Goal: Entertainment & Leisure: Browse casually

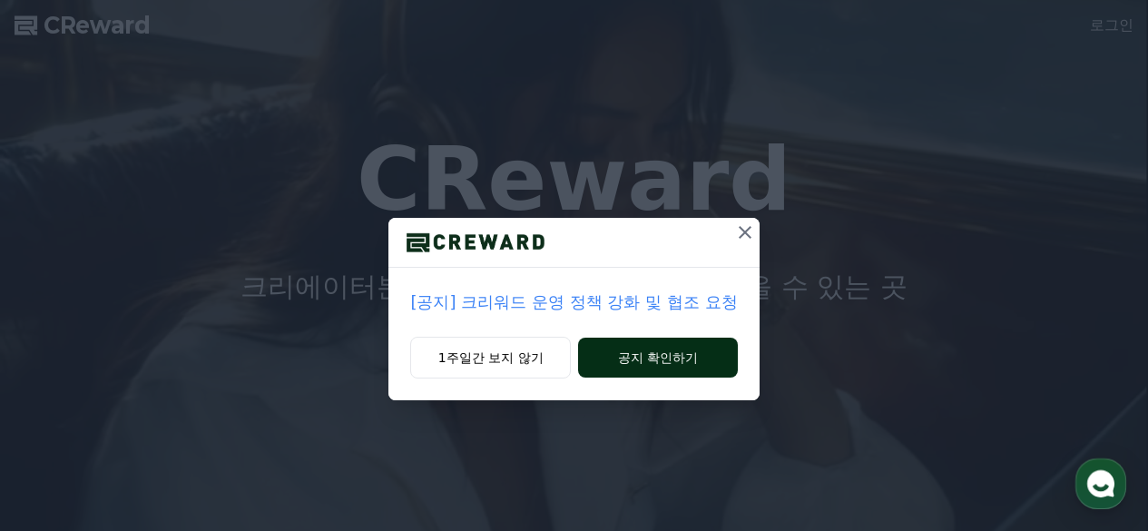
click at [681, 355] on button "공지 확인하기" at bounding box center [657, 358] width 159 height 40
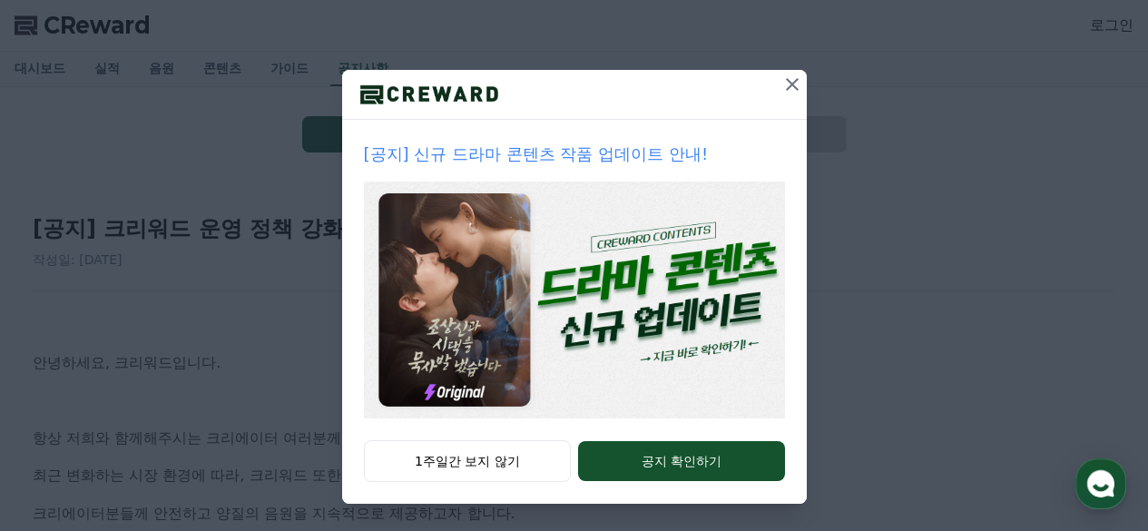
scroll to position [150, 0]
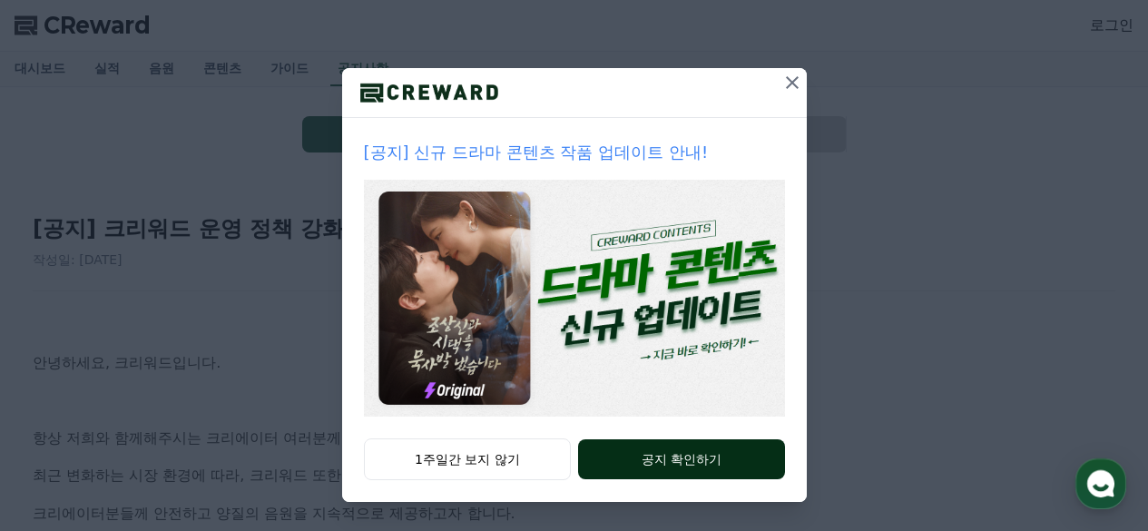
click at [692, 466] on button "공지 확인하기" at bounding box center [681, 459] width 206 height 40
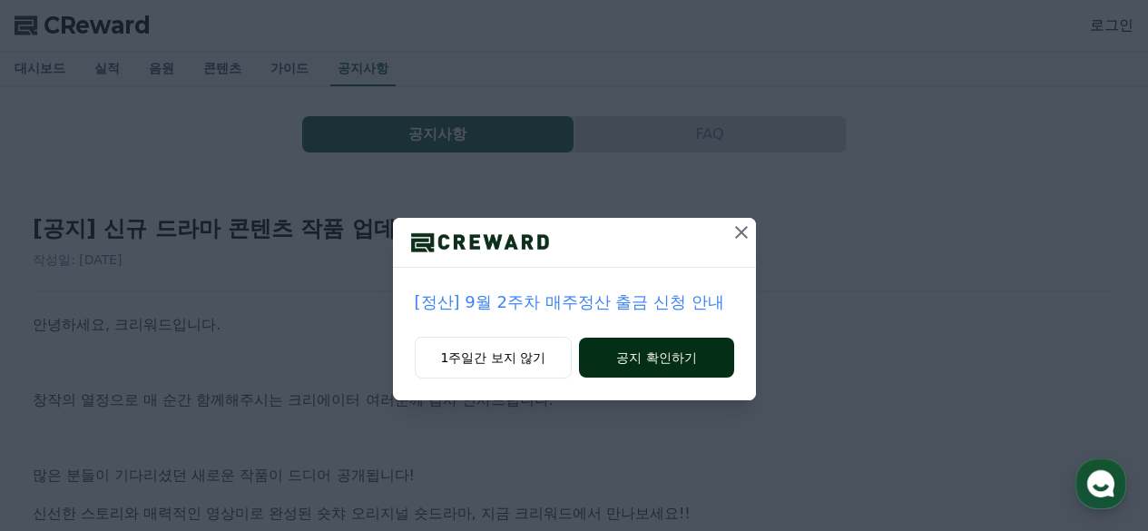
click at [611, 348] on button "공지 확인하기" at bounding box center [656, 358] width 154 height 40
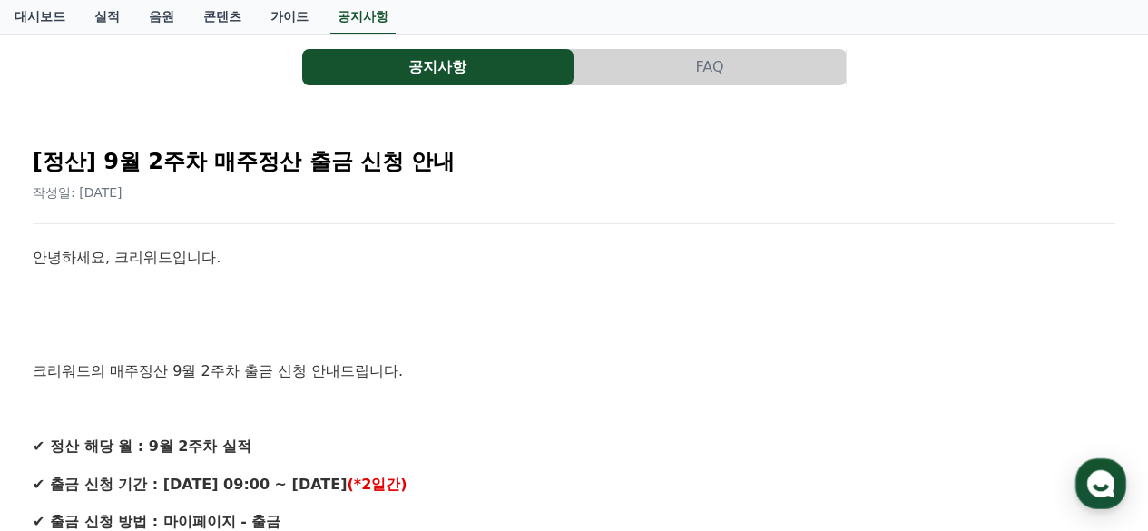
scroll to position [272, 0]
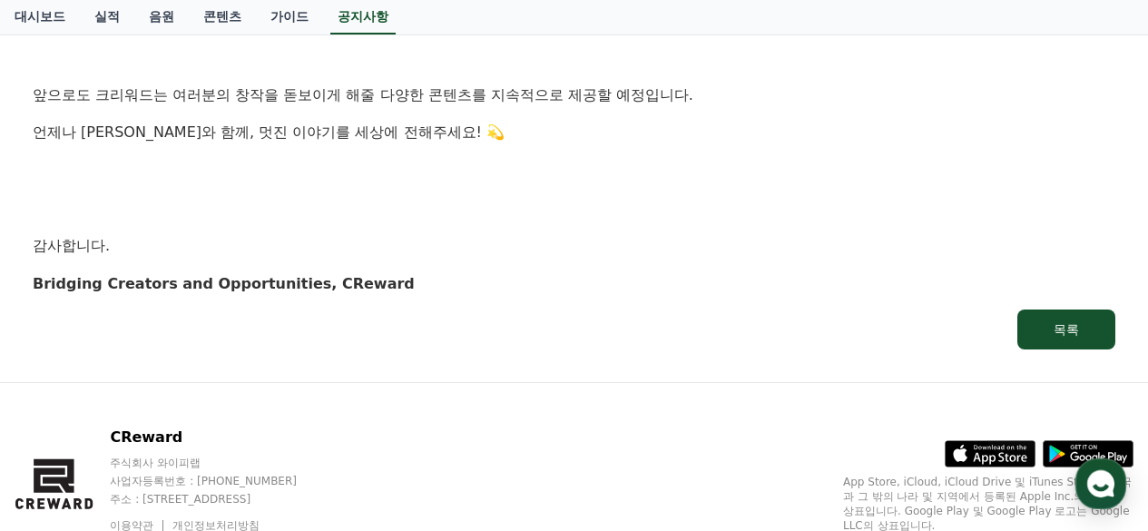
scroll to position [1997, 0]
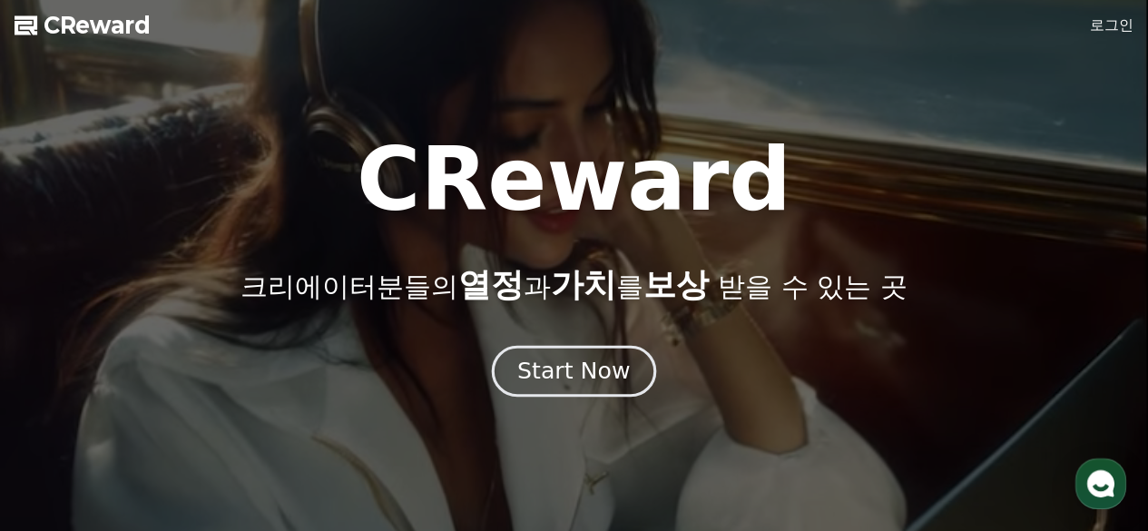
click at [562, 350] on button "Start Now" at bounding box center [574, 371] width 164 height 52
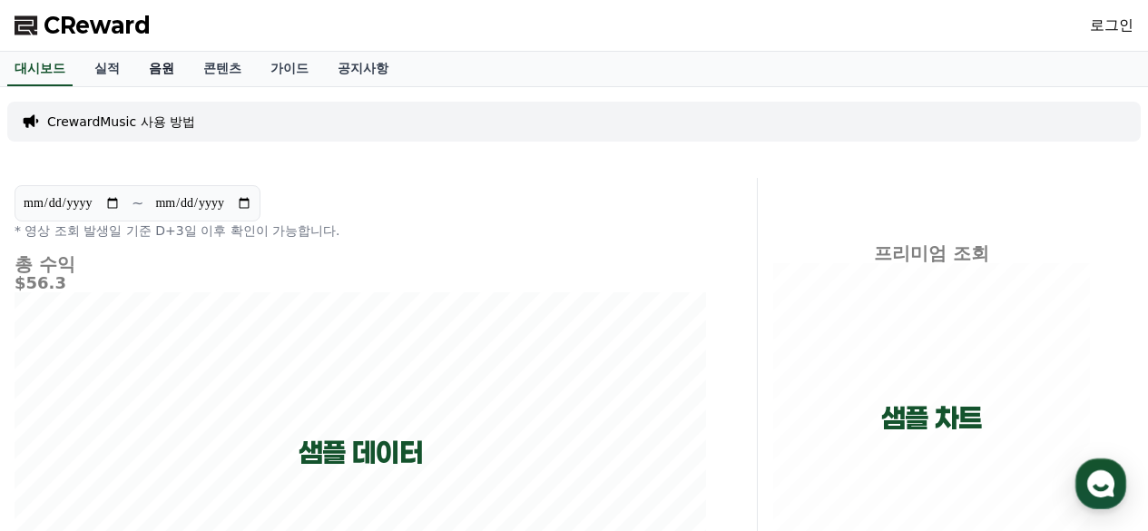
click at [152, 69] on link "음원" at bounding box center [161, 69] width 54 height 34
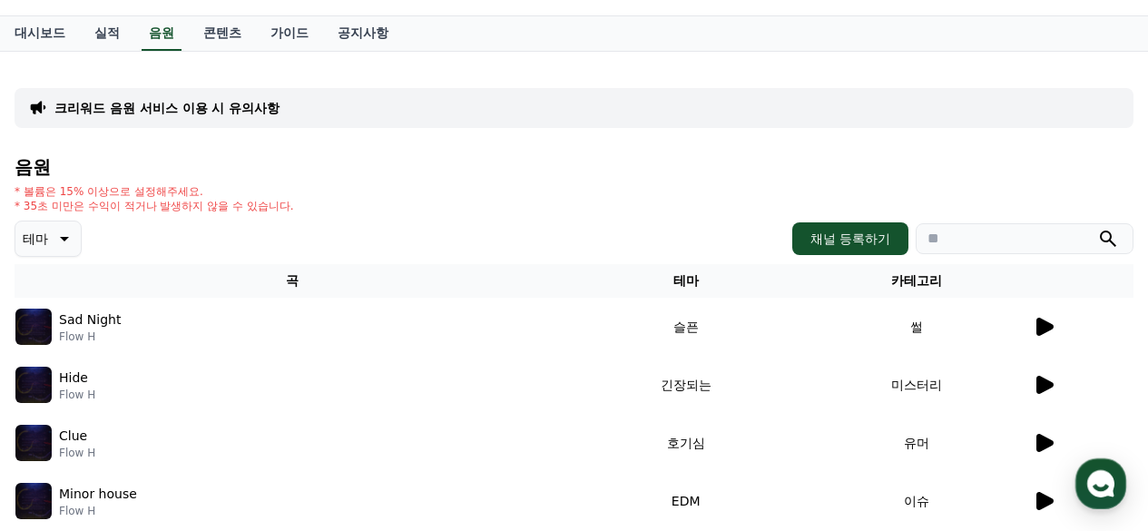
scroll to position [91, 0]
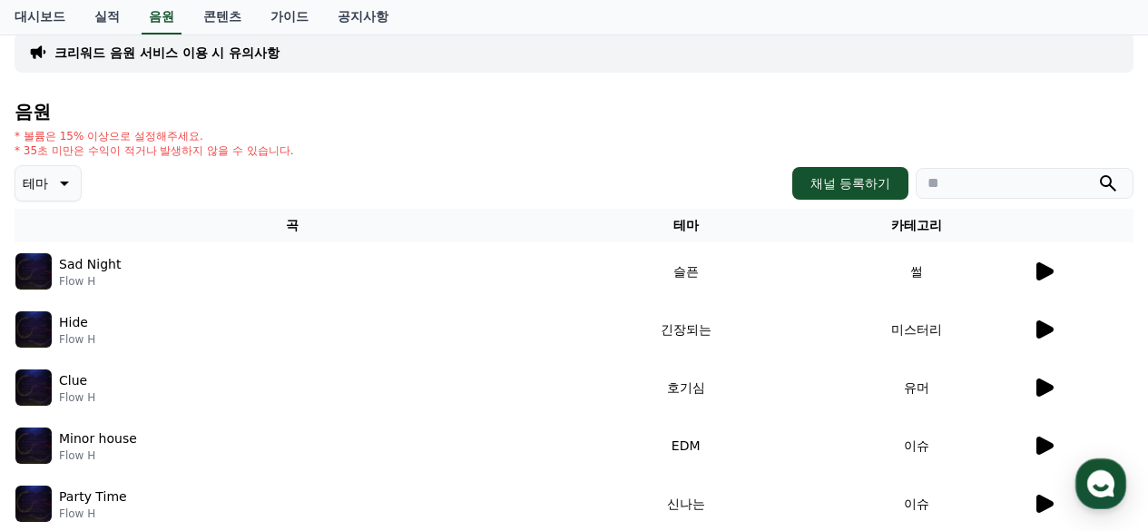
click at [1038, 265] on icon at bounding box center [1044, 271] width 17 height 18
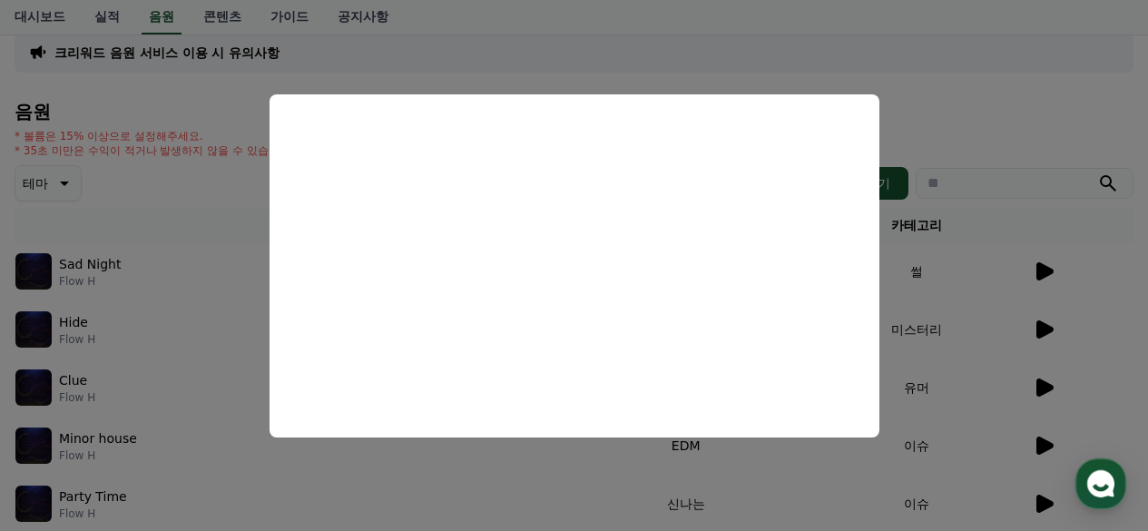
click at [1041, 325] on button "close modal" at bounding box center [574, 265] width 1148 height 531
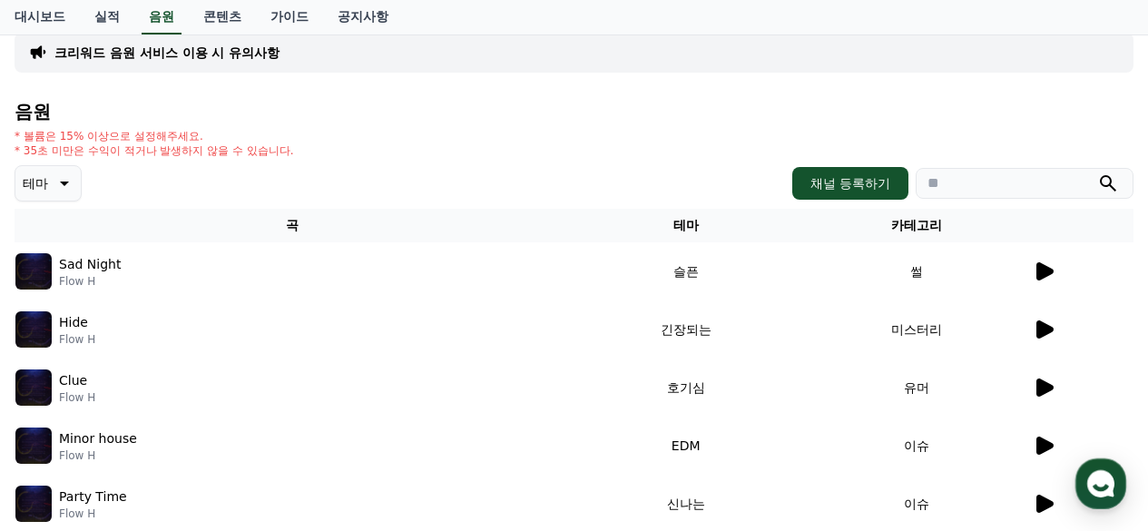
click at [54, 201] on div "음원 * 볼륨은 15% 이상으로 설정해주세요. * 35초 미만은 수익이 적거나 발생하지 않을 수 있습니다. 테마 채널 등록하기 곡 테마 카테고…" at bounding box center [574, 481] width 1119 height 758
click at [49, 189] on button "테마" at bounding box center [48, 183] width 67 height 36
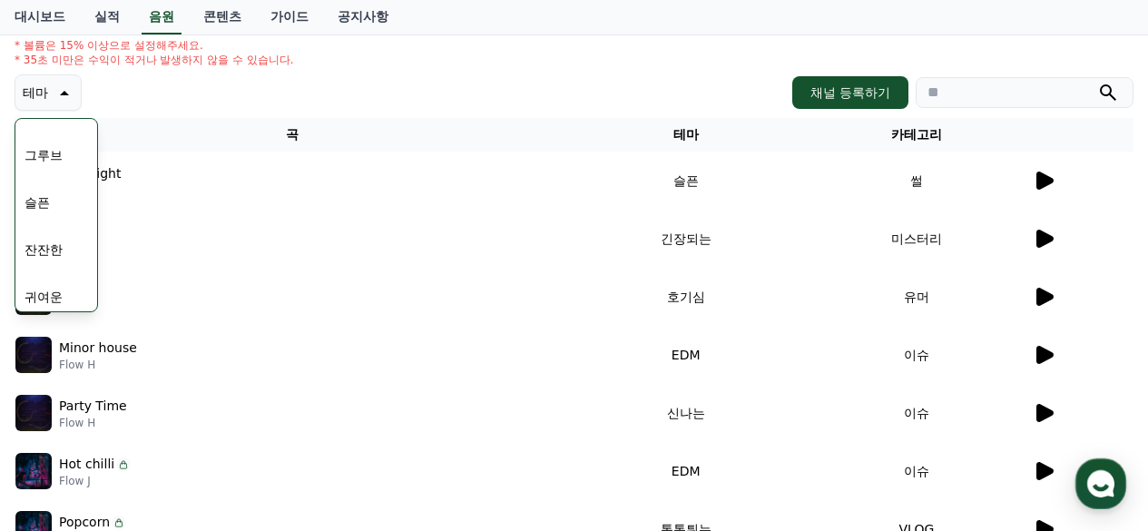
scroll to position [566, 0]
click at [54, 273] on button "잔잔한" at bounding box center [43, 282] width 53 height 40
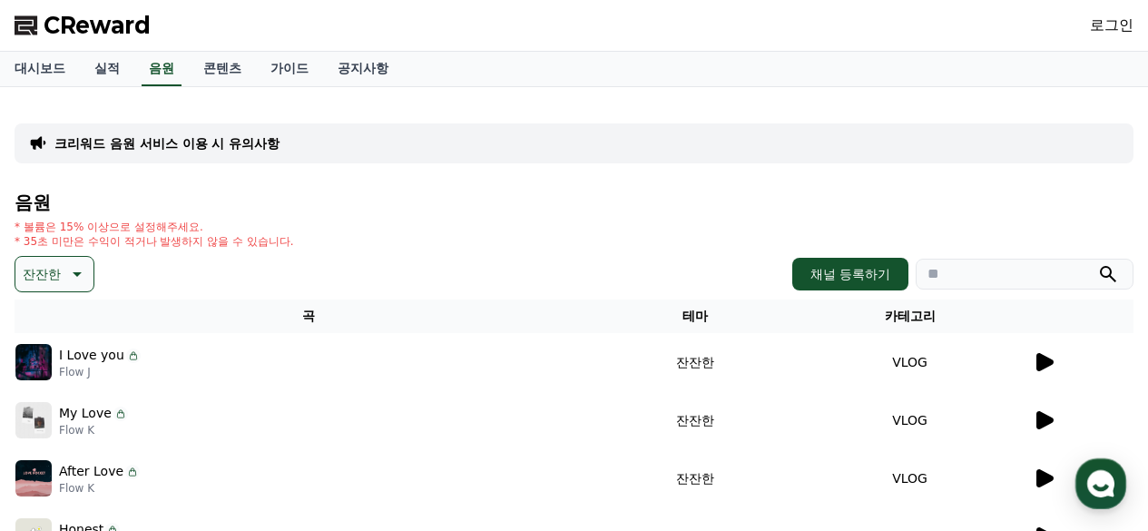
click at [1041, 359] on icon at bounding box center [1044, 362] width 17 height 18
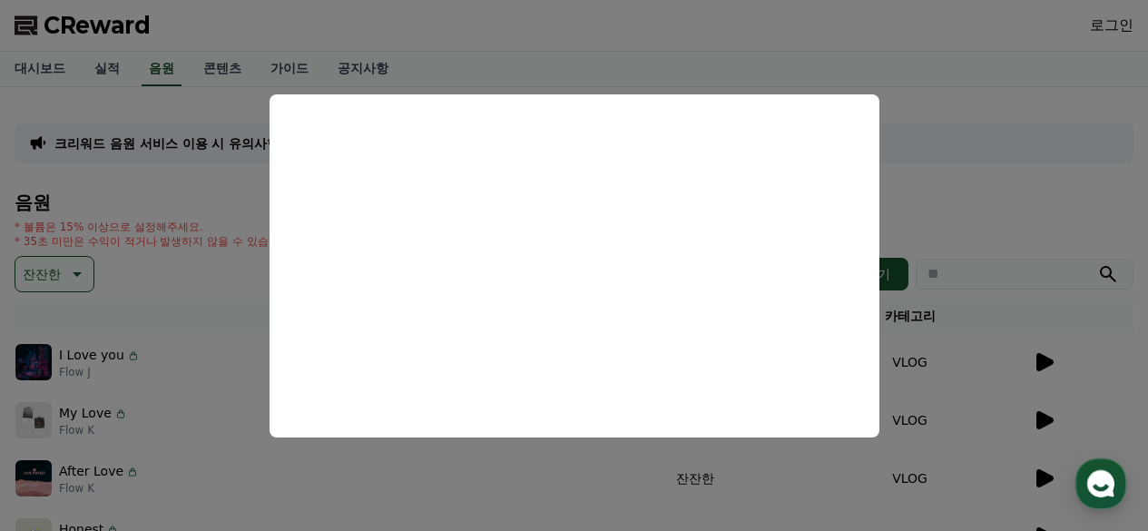
click at [1045, 423] on button "close modal" at bounding box center [574, 265] width 1148 height 531
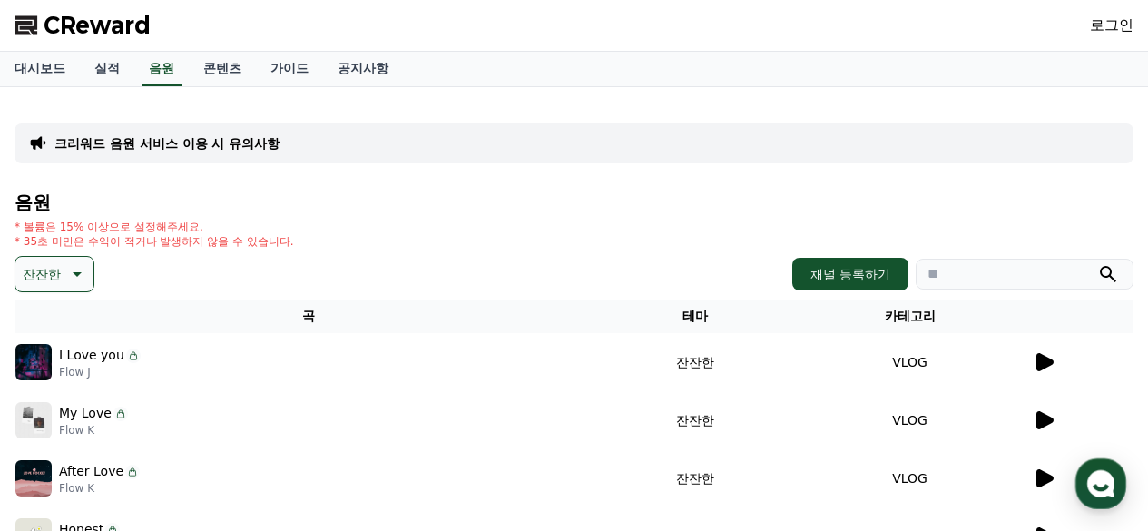
click at [1039, 421] on icon at bounding box center [1044, 420] width 17 height 18
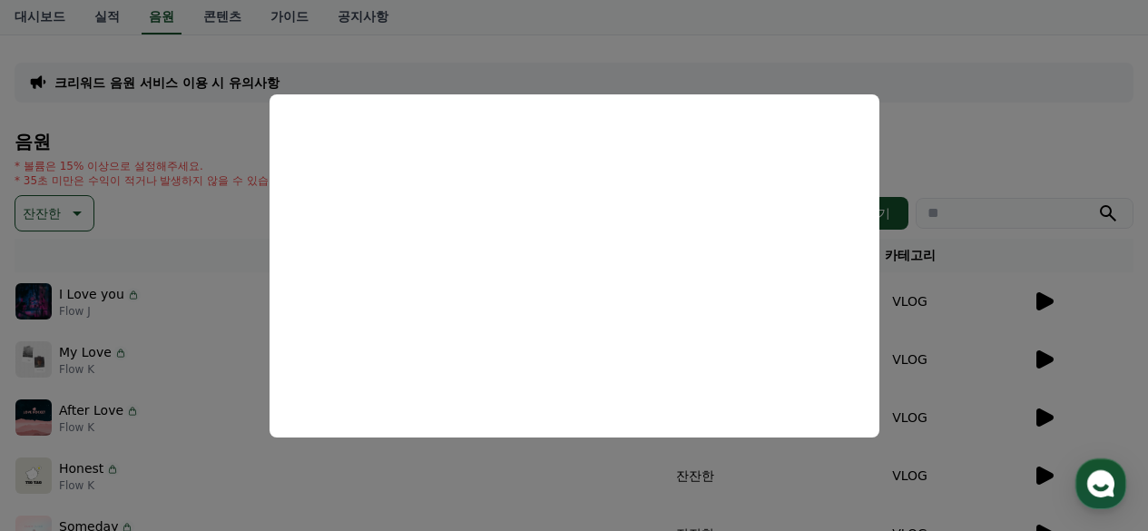
scroll to position [182, 0]
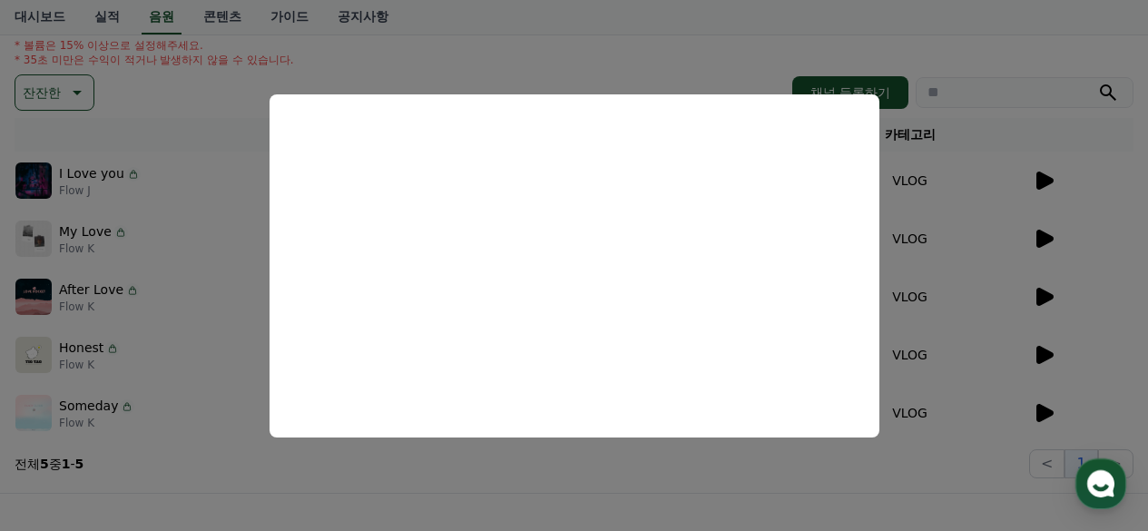
click at [1037, 405] on button "close modal" at bounding box center [574, 265] width 1148 height 531
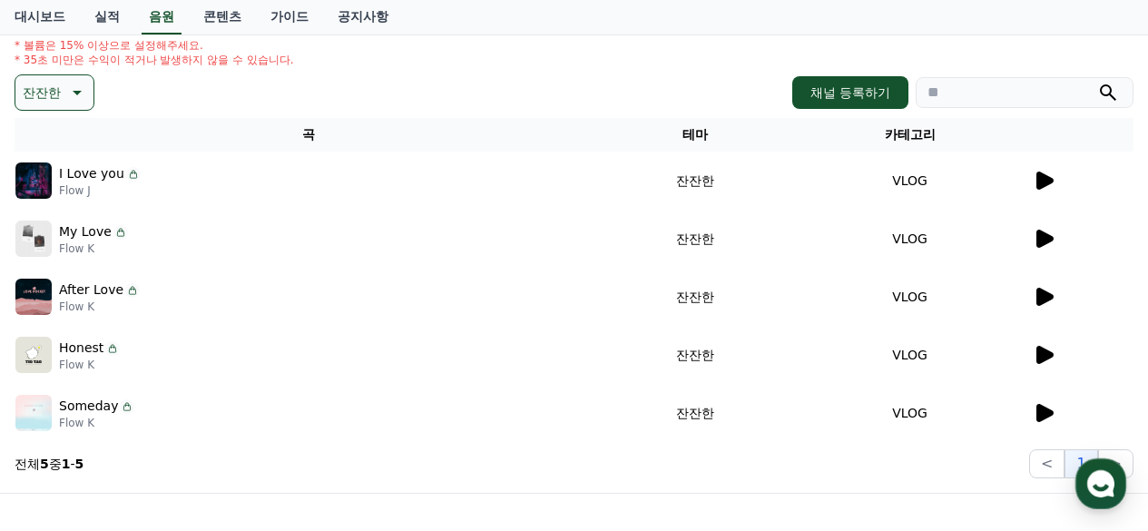
click at [1044, 416] on icon at bounding box center [1044, 413] width 17 height 18
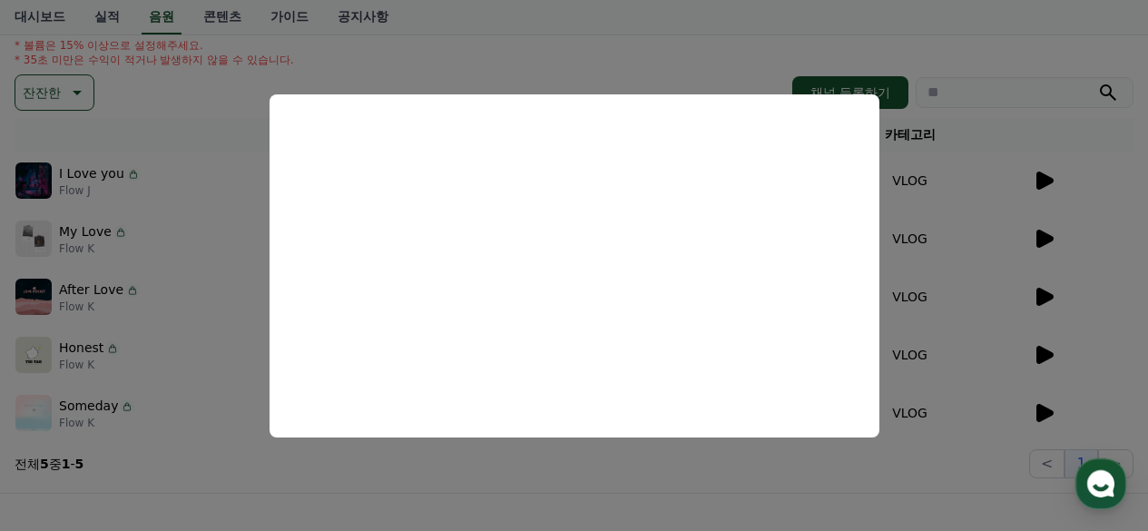
click at [1035, 361] on button "close modal" at bounding box center [574, 265] width 1148 height 531
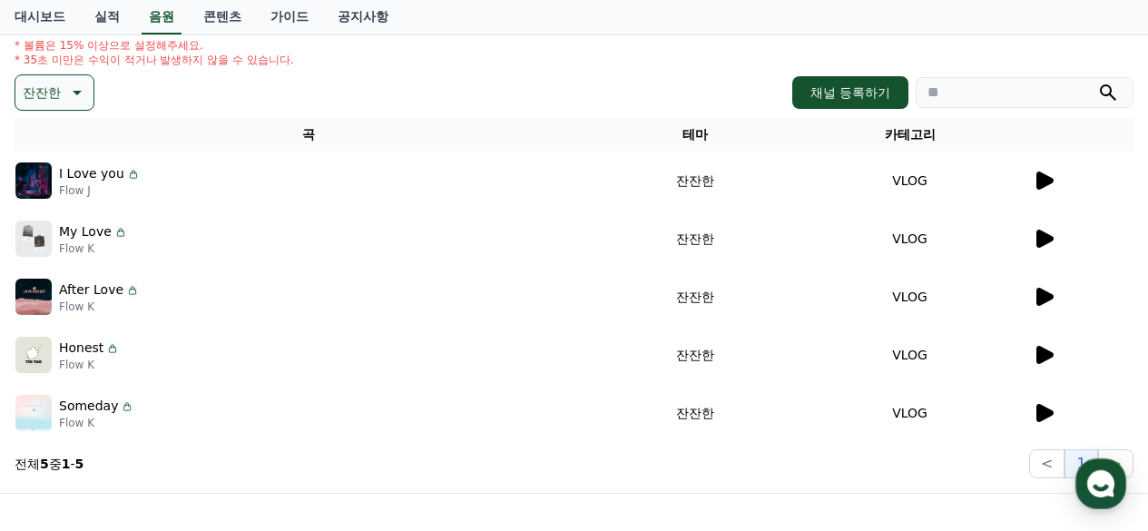
click at [1041, 351] on icon at bounding box center [1044, 355] width 17 height 18
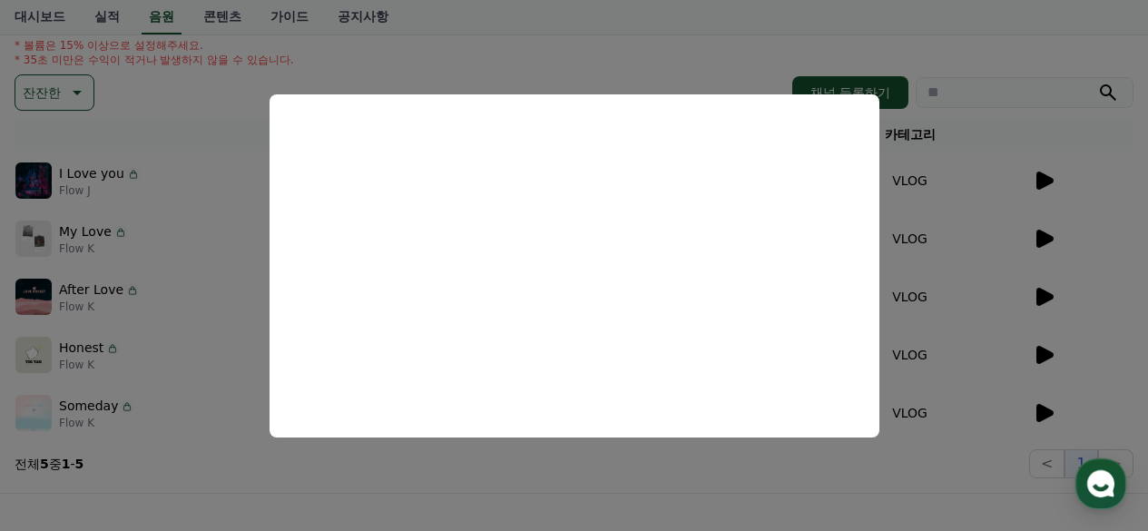
click at [1047, 296] on button "close modal" at bounding box center [574, 265] width 1148 height 531
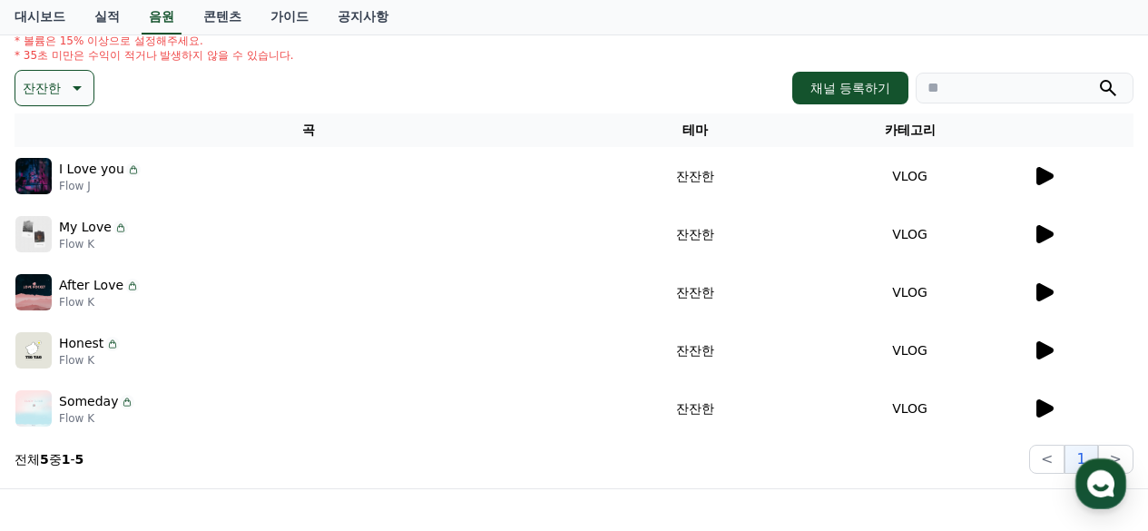
scroll to position [188, 0]
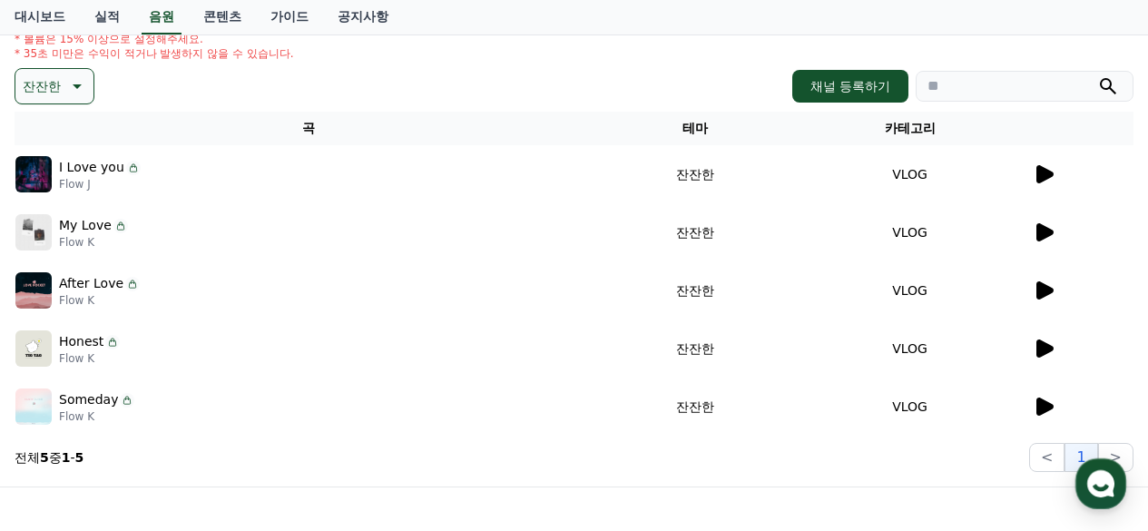
click at [1043, 294] on icon at bounding box center [1044, 290] width 17 height 18
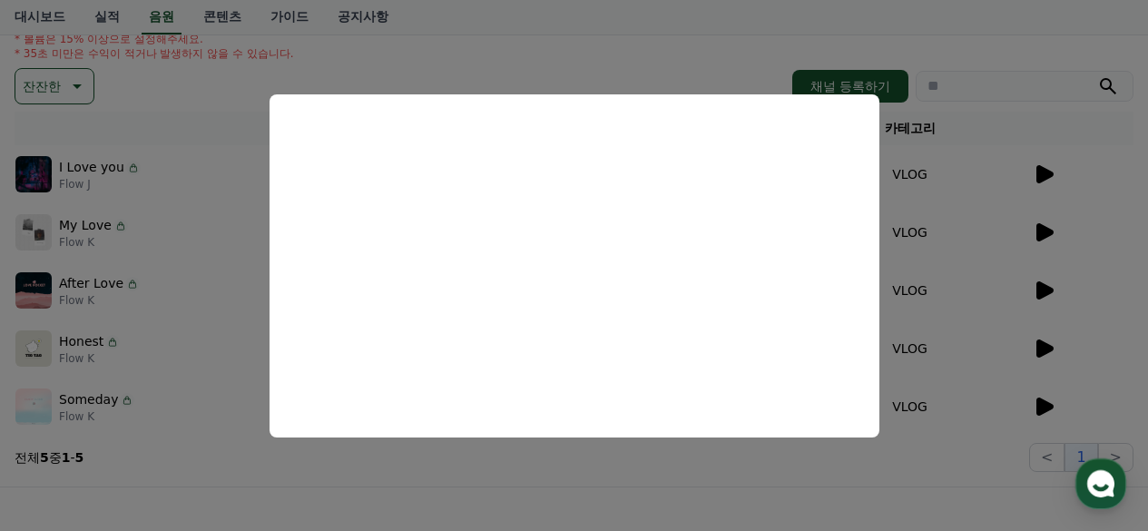
click at [658, 28] on button "close modal" at bounding box center [574, 265] width 1148 height 531
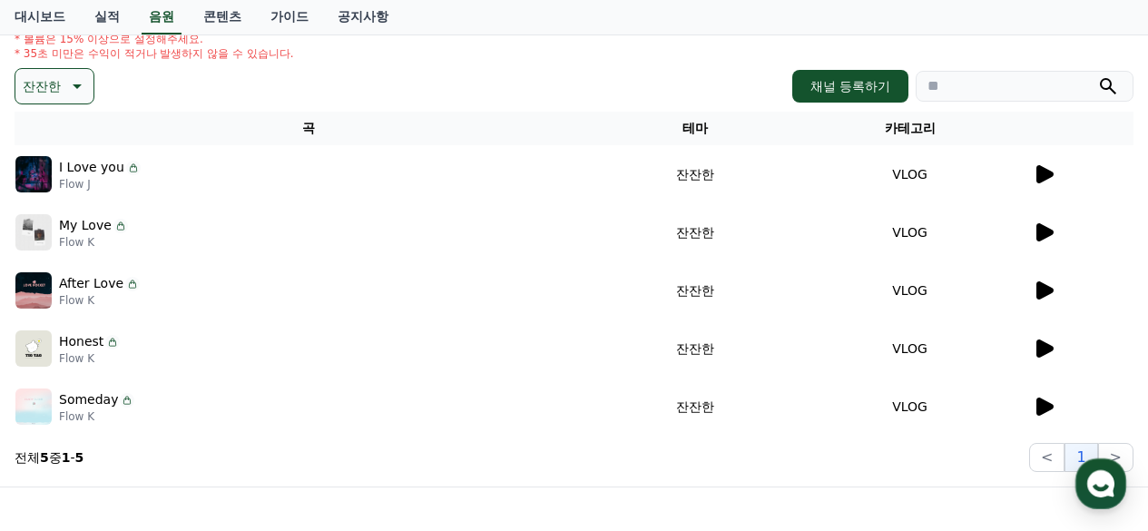
click at [83, 85] on icon at bounding box center [75, 86] width 22 height 22
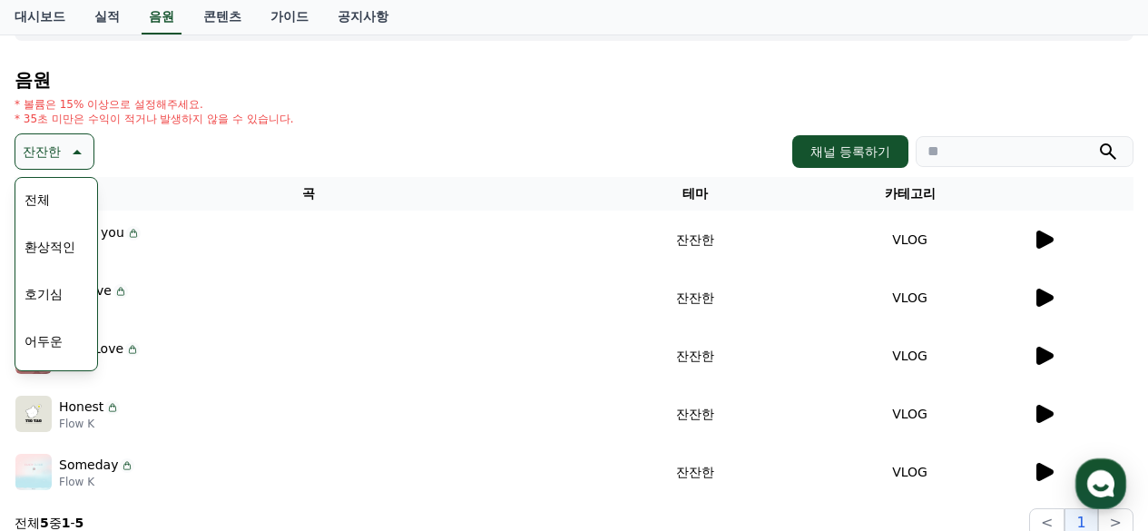
scroll to position [0, 0]
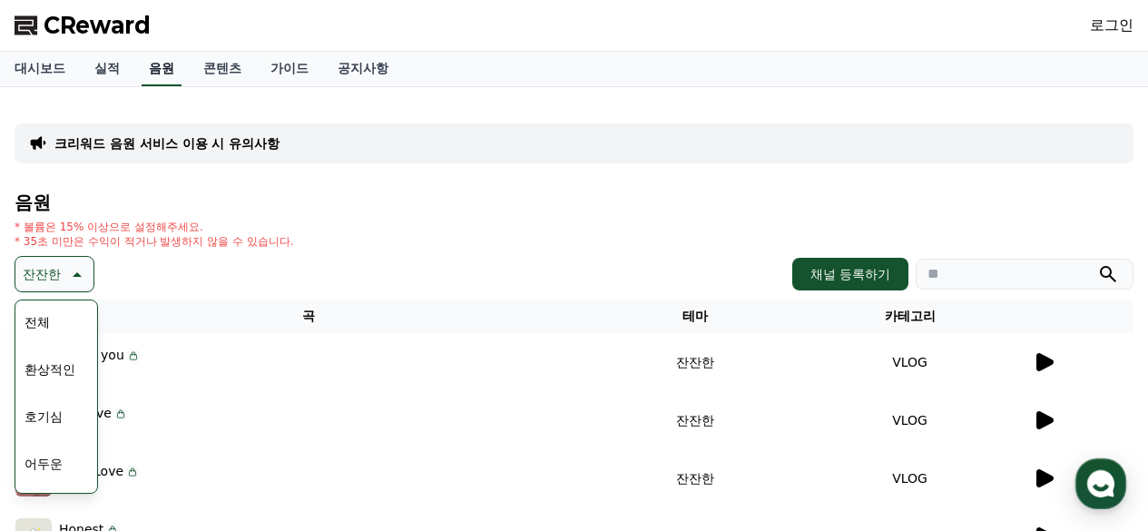
click at [162, 65] on link "음원" at bounding box center [162, 69] width 40 height 34
click at [93, 74] on link "실적" at bounding box center [107, 69] width 54 height 34
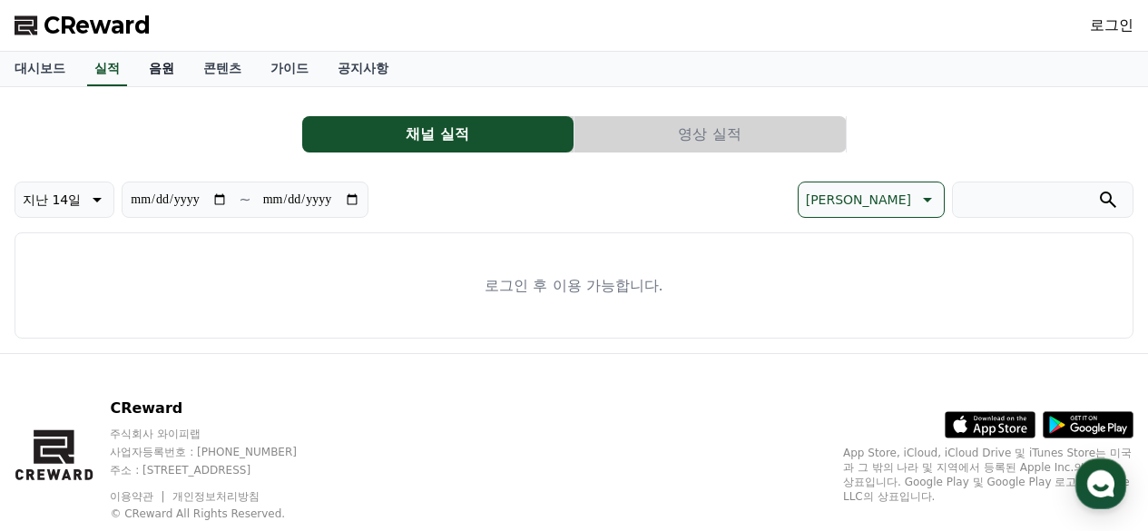
click at [160, 68] on link "음원" at bounding box center [161, 69] width 54 height 34
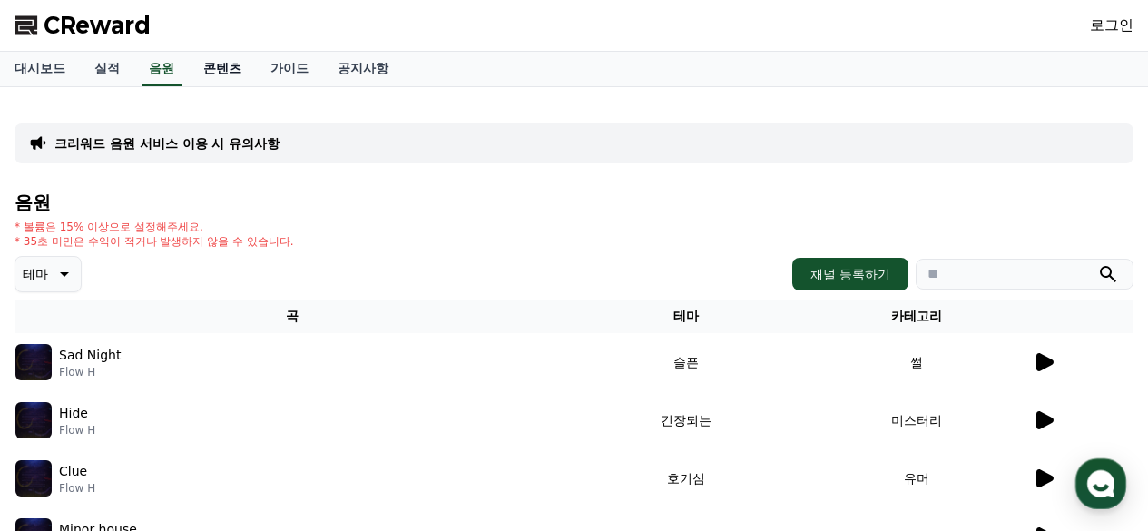
click at [221, 74] on link "콘텐츠" at bounding box center [222, 69] width 67 height 34
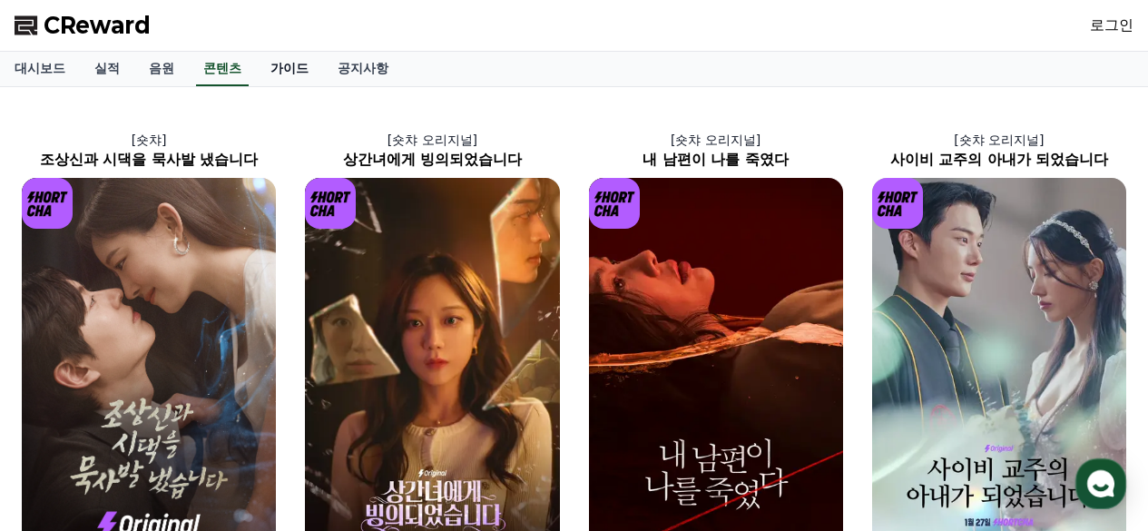
click at [298, 73] on link "가이드" at bounding box center [289, 69] width 67 height 34
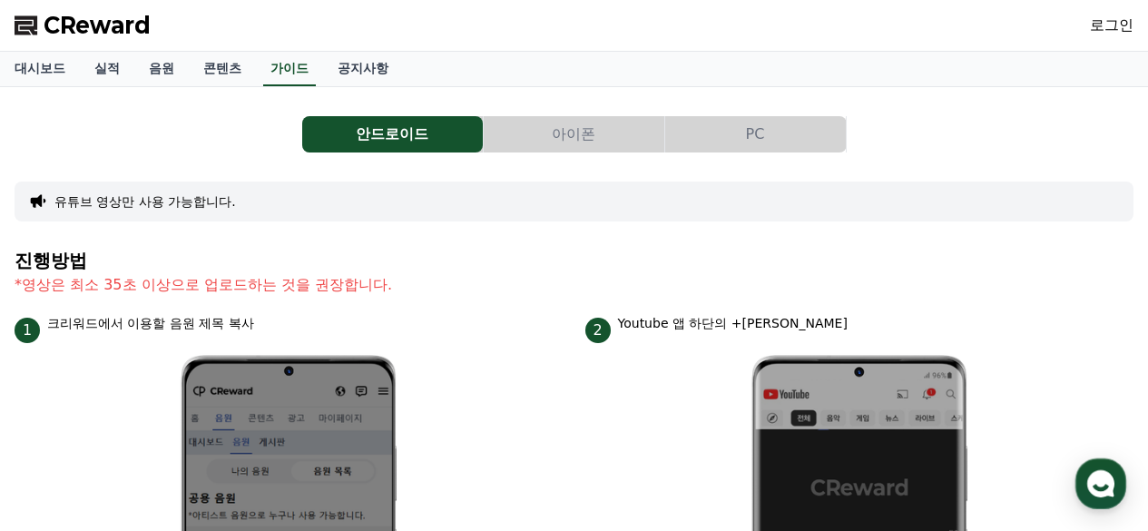
click at [103, 24] on span "CReward" at bounding box center [97, 25] width 107 height 29
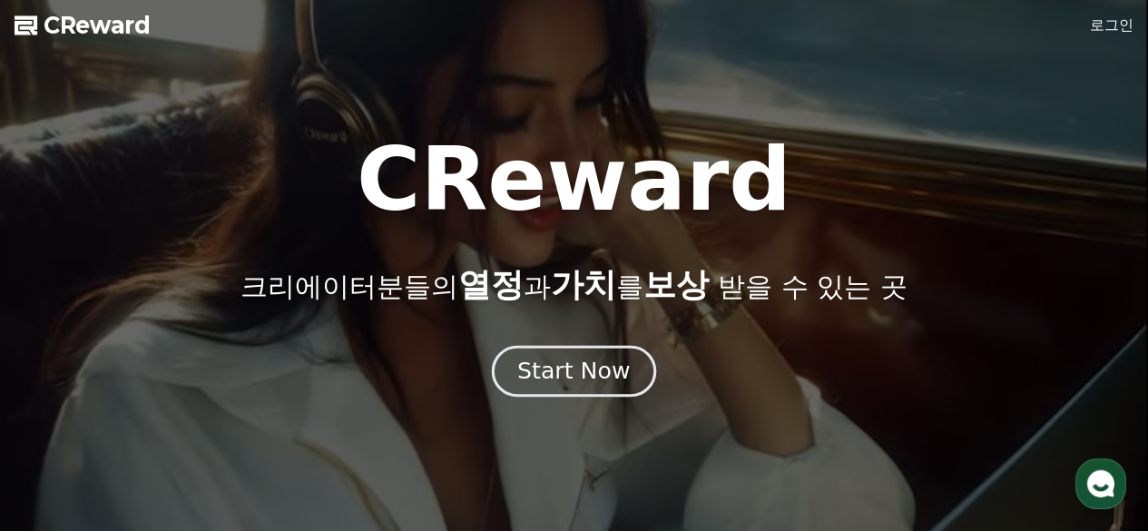
click at [564, 377] on div "Start Now" at bounding box center [573, 371] width 113 height 31
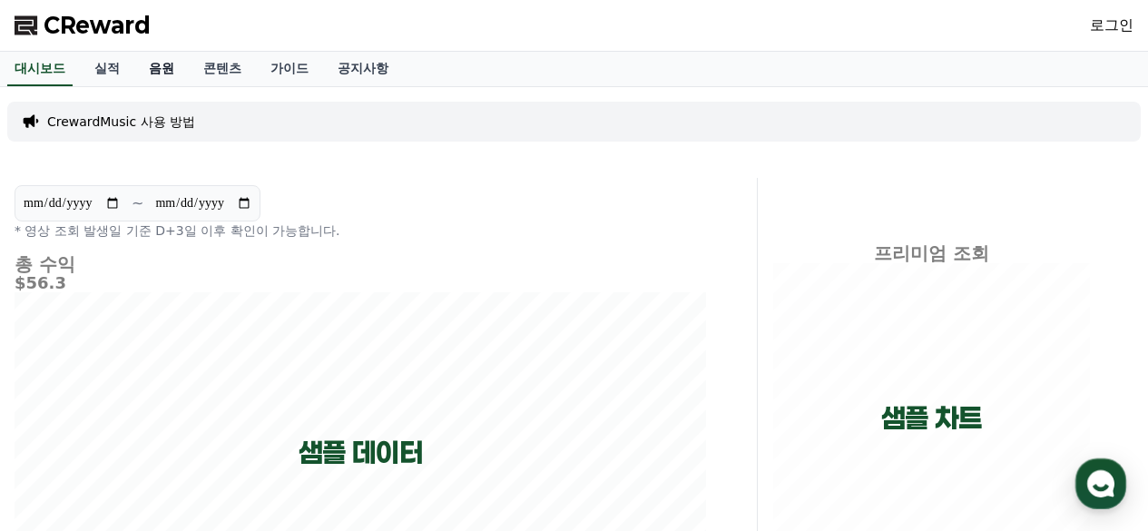
click at [172, 62] on link "음원" at bounding box center [161, 69] width 54 height 34
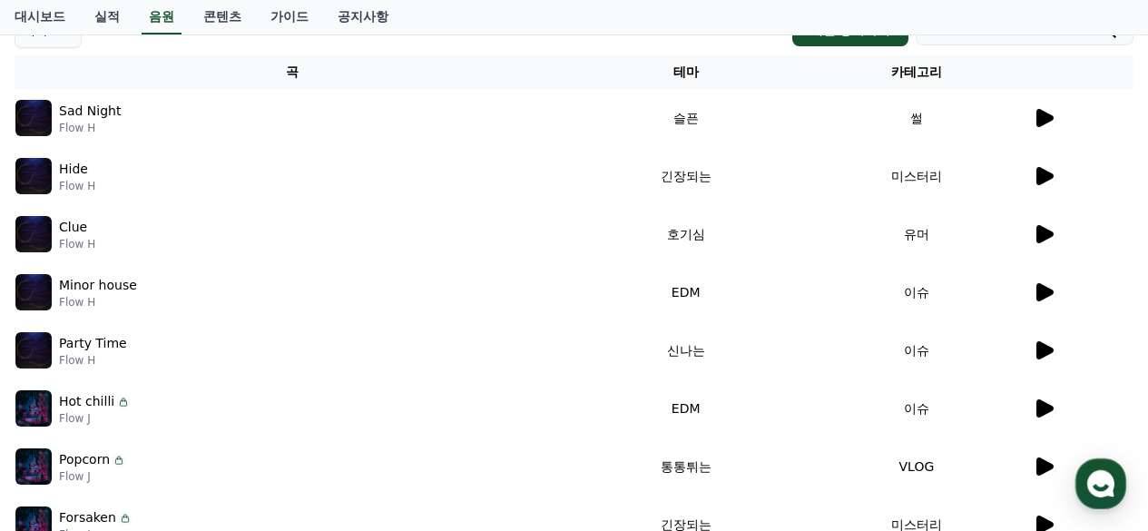
scroll to position [454, 0]
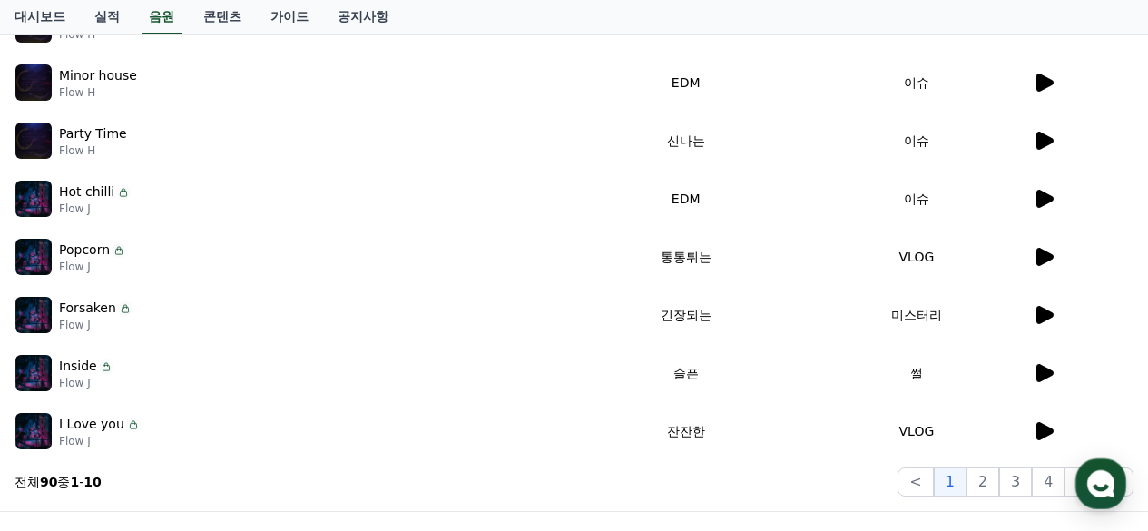
click at [1034, 315] on icon at bounding box center [1044, 315] width 22 height 22
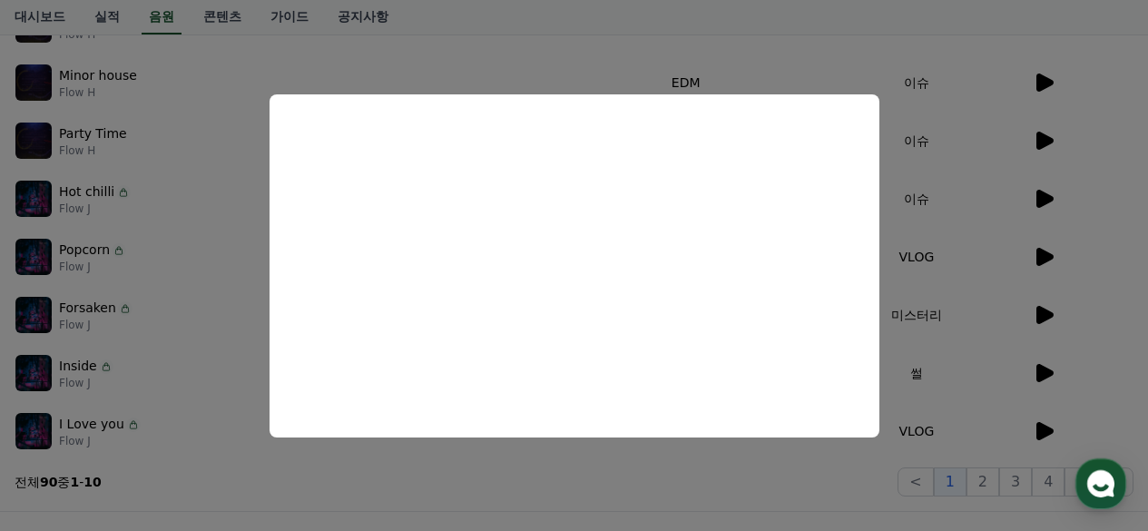
click at [1053, 417] on button "close modal" at bounding box center [574, 265] width 1148 height 531
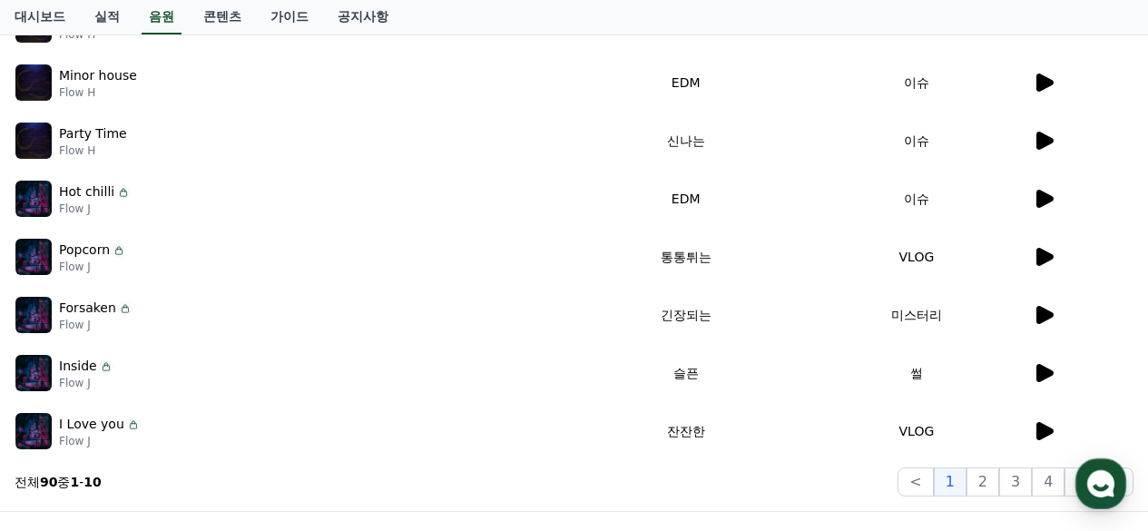
scroll to position [0, 0]
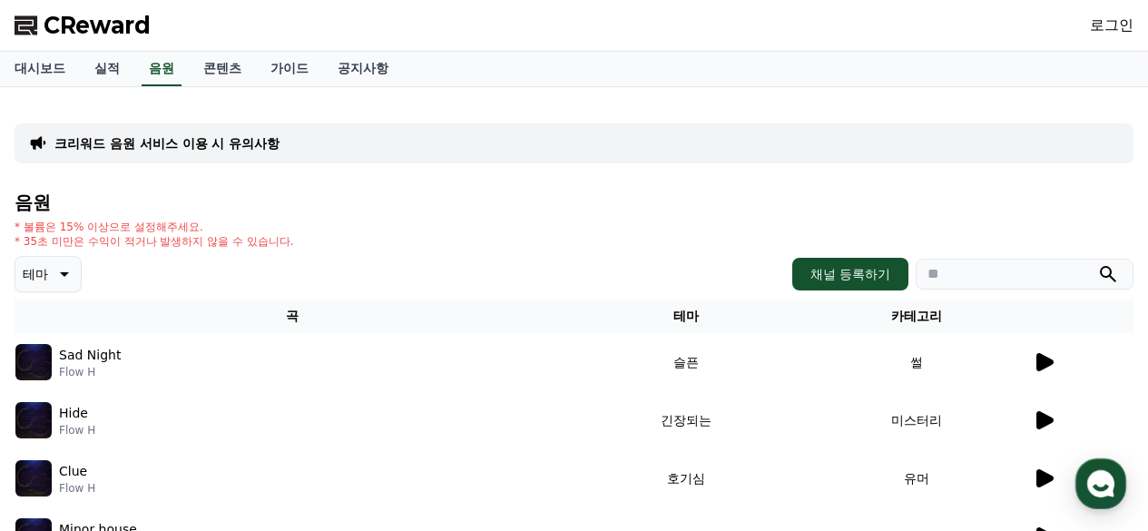
click at [48, 274] on button "테마" at bounding box center [48, 274] width 67 height 36
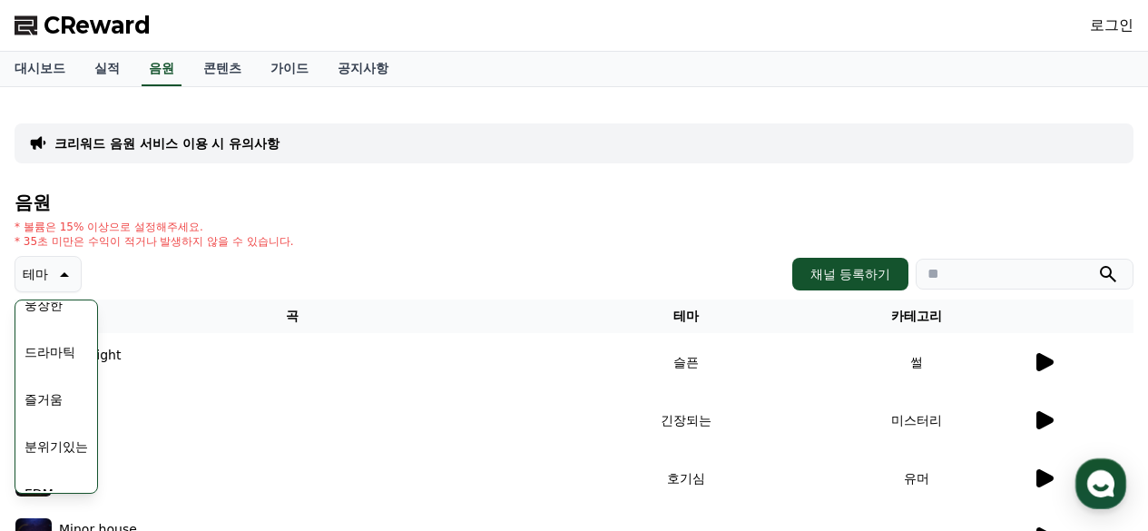
scroll to position [363, 0]
click at [47, 388] on button "드라마틱" at bounding box center [49, 384] width 65 height 40
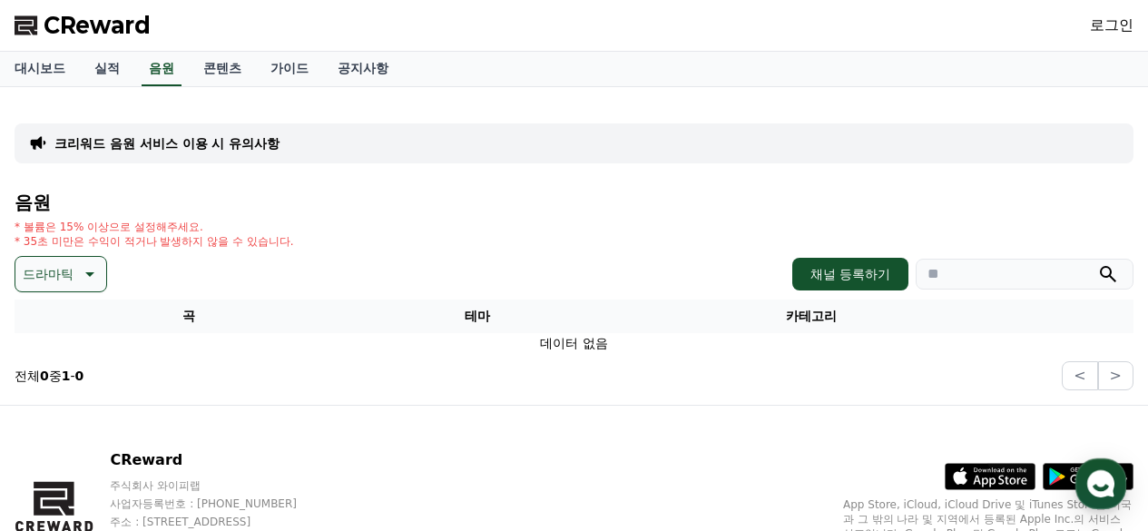
click at [93, 270] on icon at bounding box center [88, 274] width 22 height 22
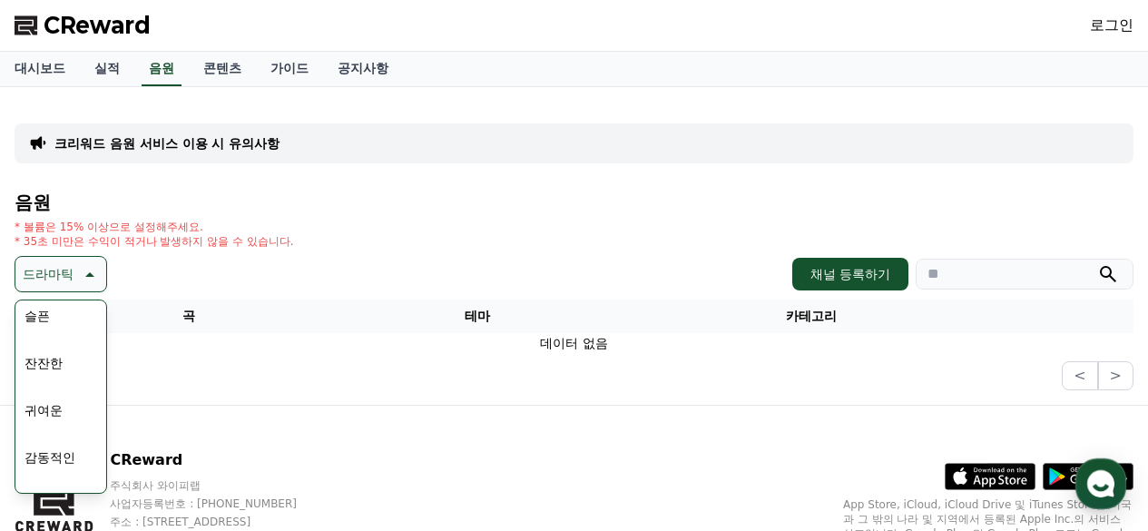
scroll to position [635, 0]
click at [39, 349] on button "슬픈" at bounding box center [37, 348] width 40 height 40
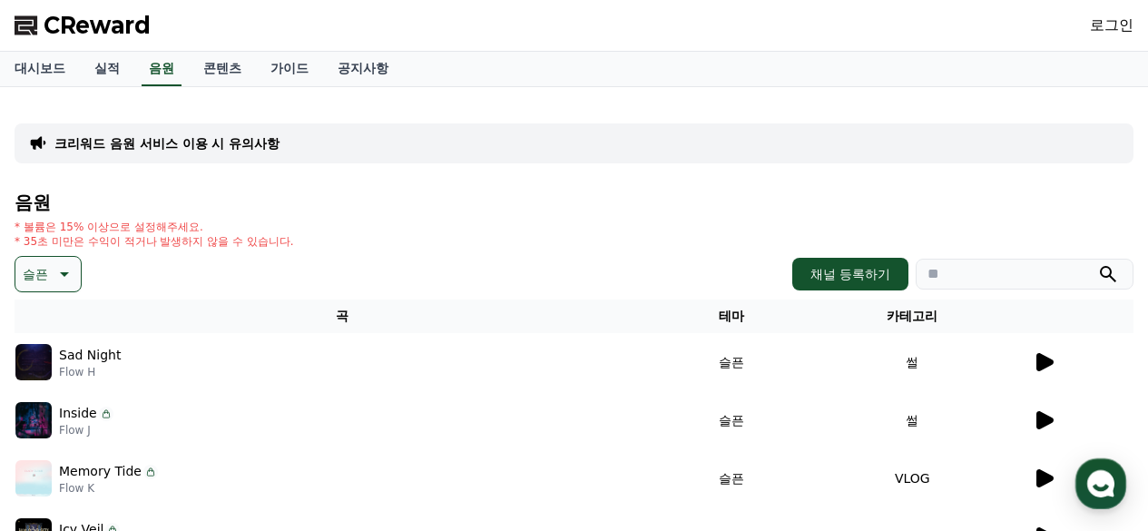
click at [1043, 413] on icon at bounding box center [1044, 420] width 17 height 18
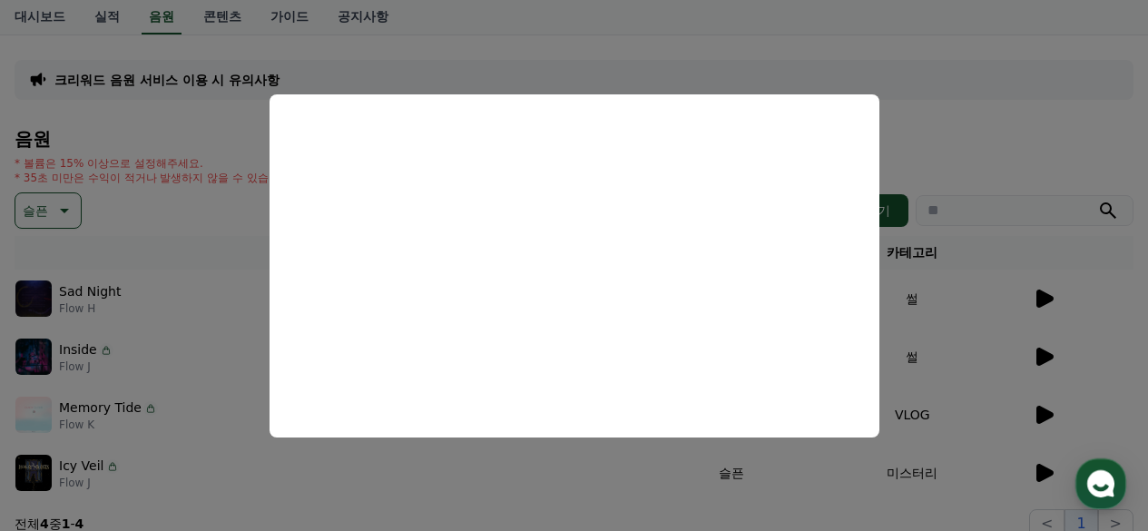
scroll to position [182, 0]
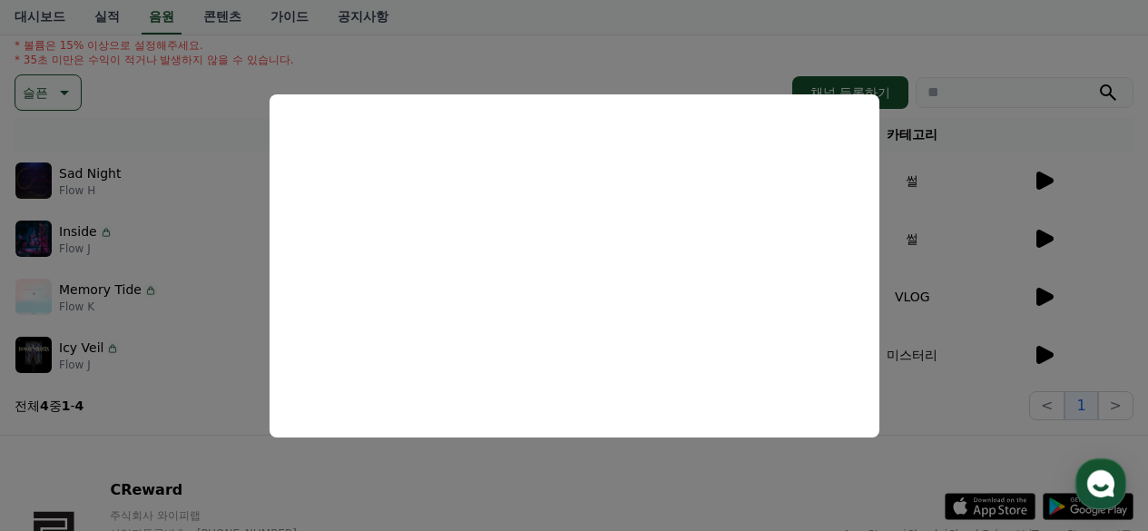
click at [1047, 289] on button "close modal" at bounding box center [574, 265] width 1148 height 531
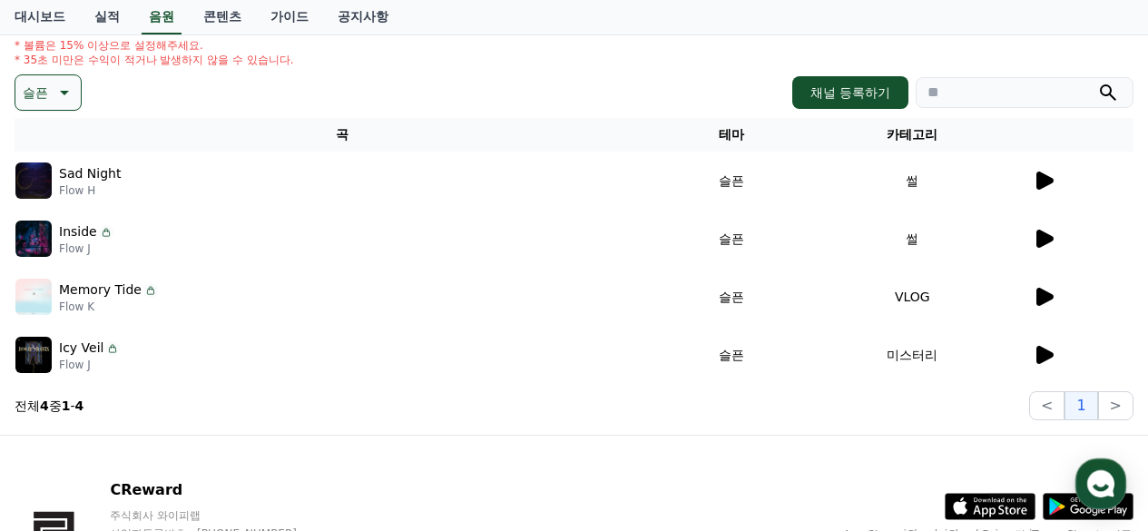
click at [1042, 296] on icon at bounding box center [1044, 297] width 17 height 18
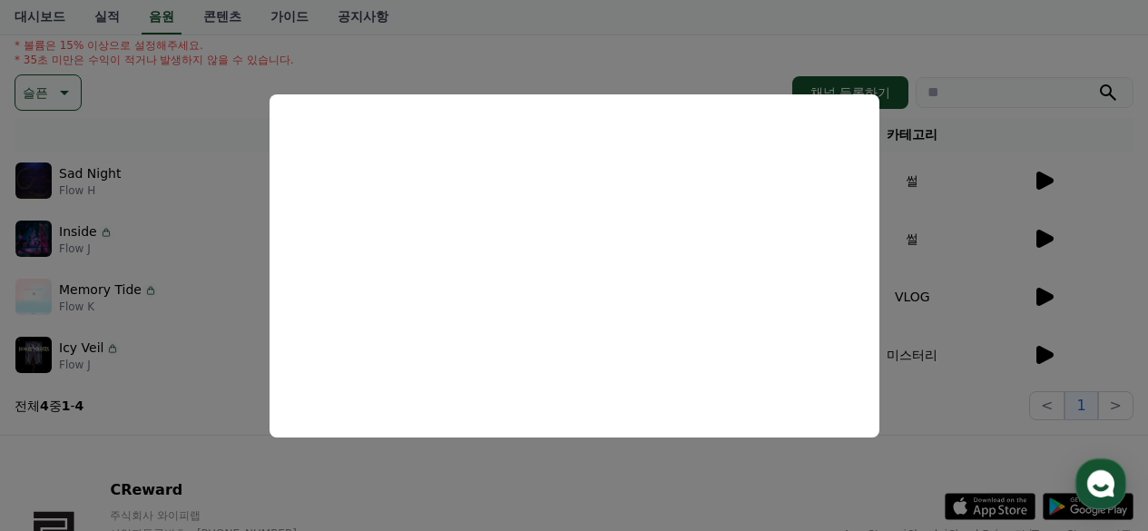
click at [1047, 350] on button "close modal" at bounding box center [574, 265] width 1148 height 531
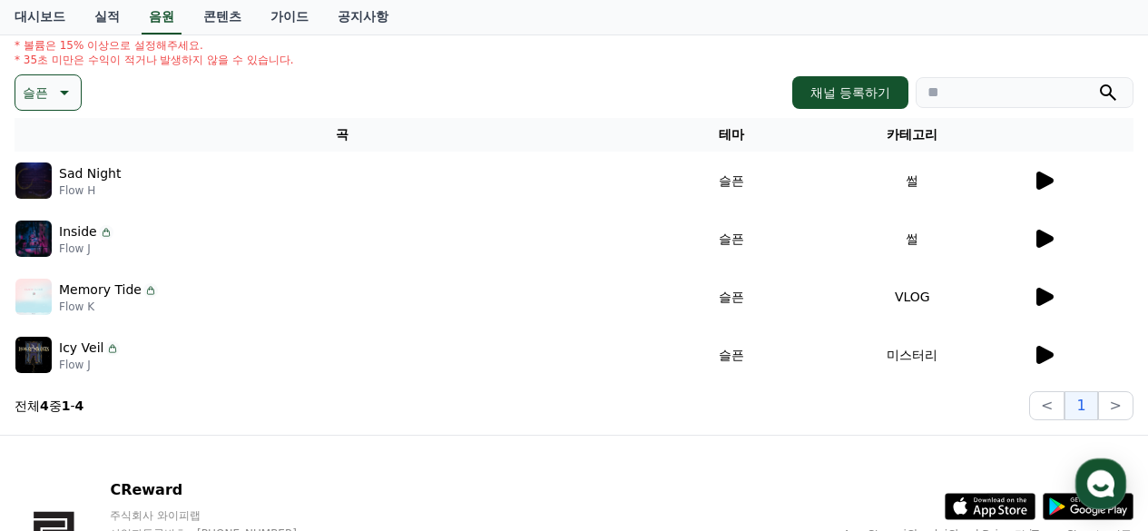
click at [1037, 351] on icon at bounding box center [1044, 355] width 17 height 18
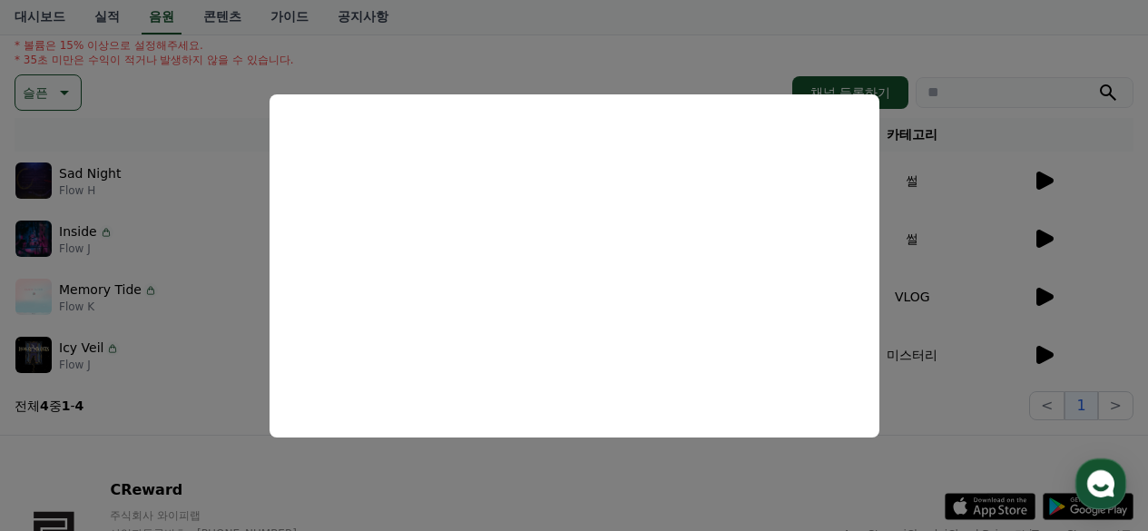
click at [635, 59] on button "close modal" at bounding box center [574, 265] width 1148 height 531
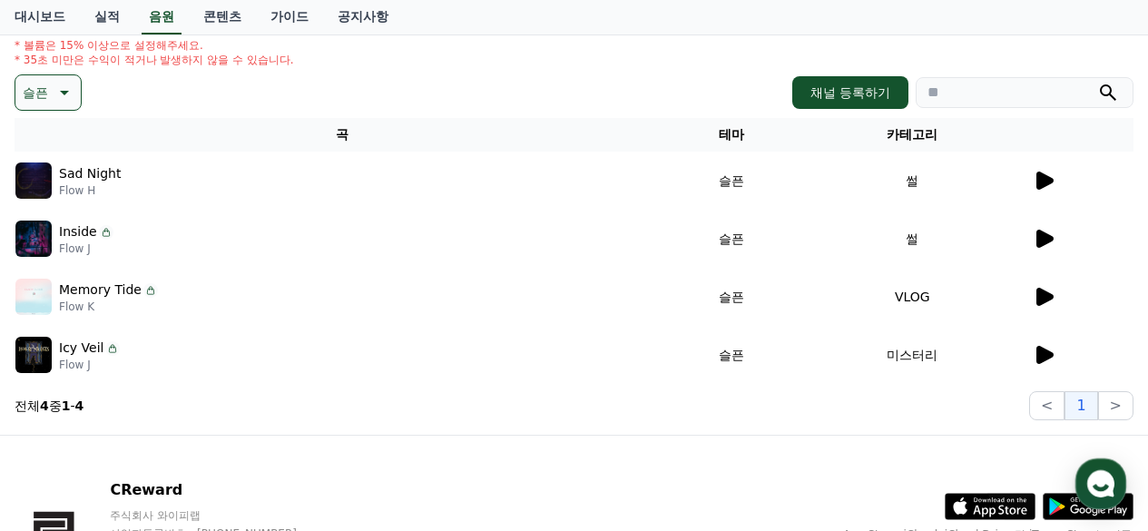
click at [69, 95] on icon at bounding box center [63, 93] width 22 height 22
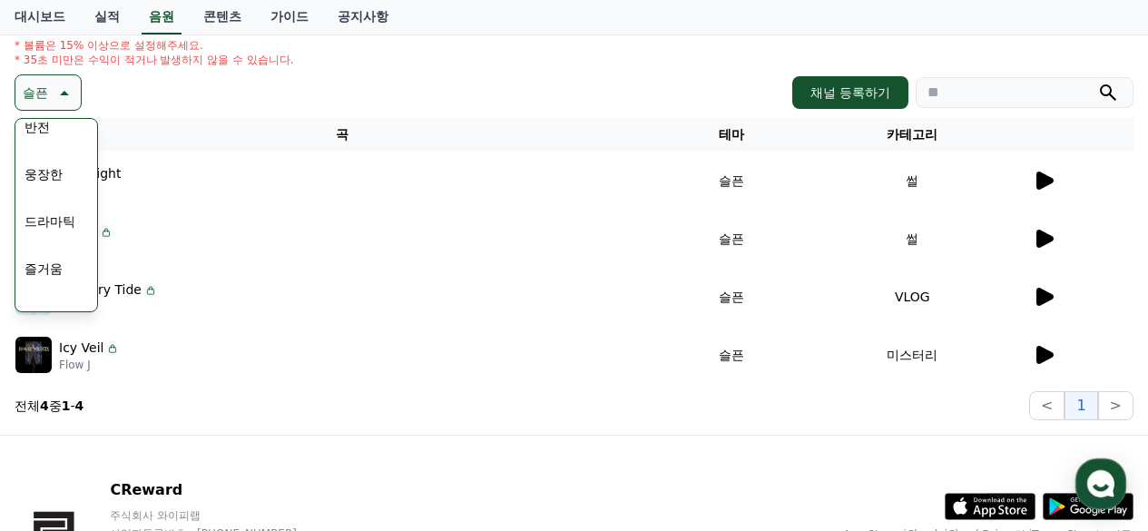
scroll to position [454, 0]
click at [60, 207] on button "분위기있는" at bounding box center [56, 206] width 78 height 40
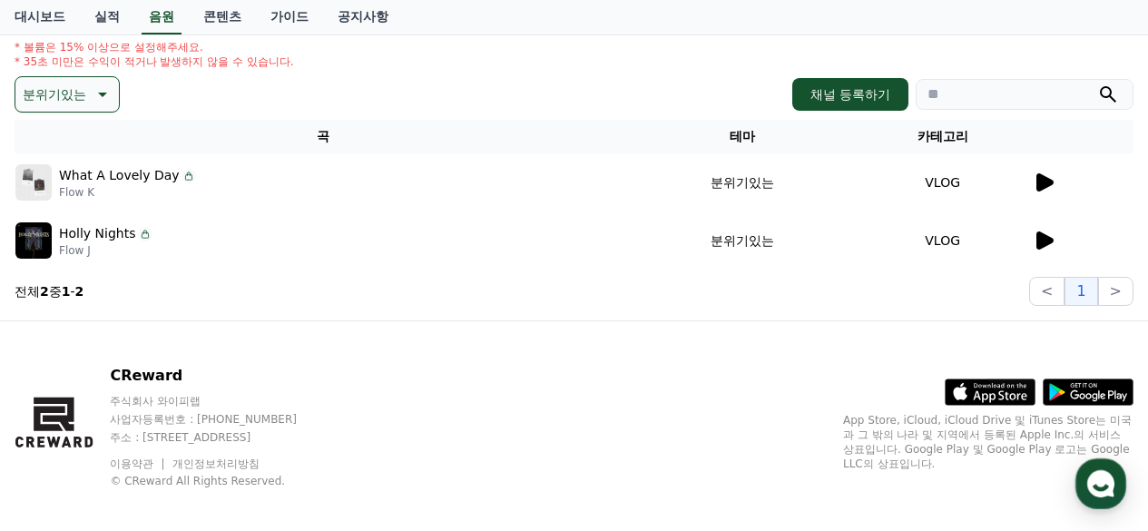
scroll to position [195, 0]
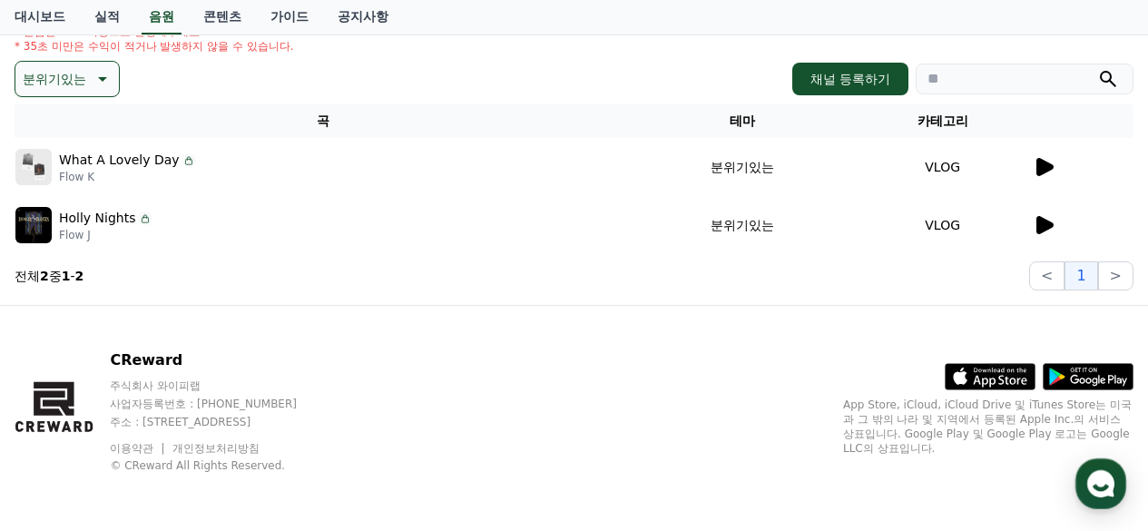
click at [1043, 170] on icon at bounding box center [1044, 167] width 17 height 18
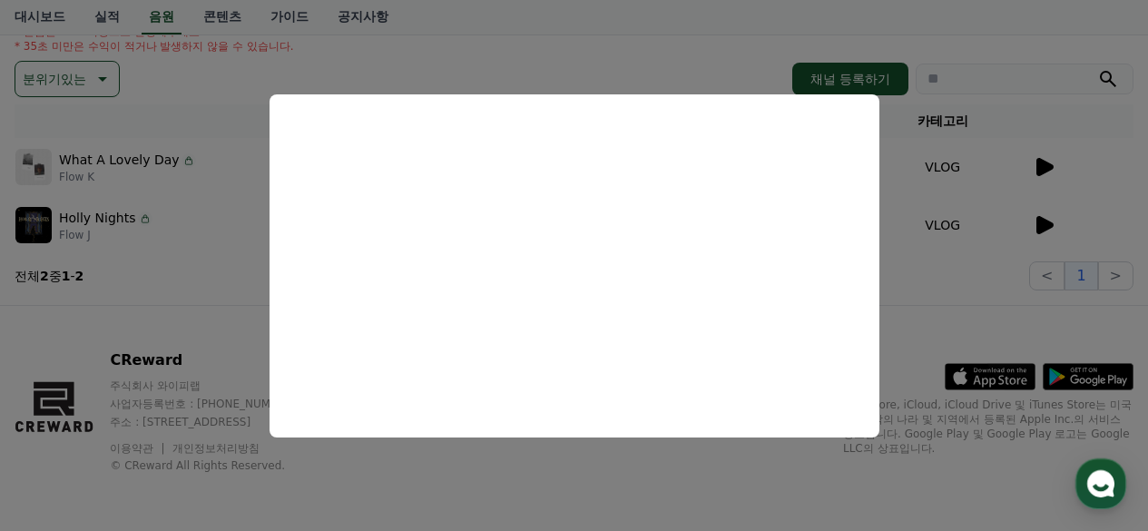
click at [1045, 218] on button "close modal" at bounding box center [574, 265] width 1148 height 531
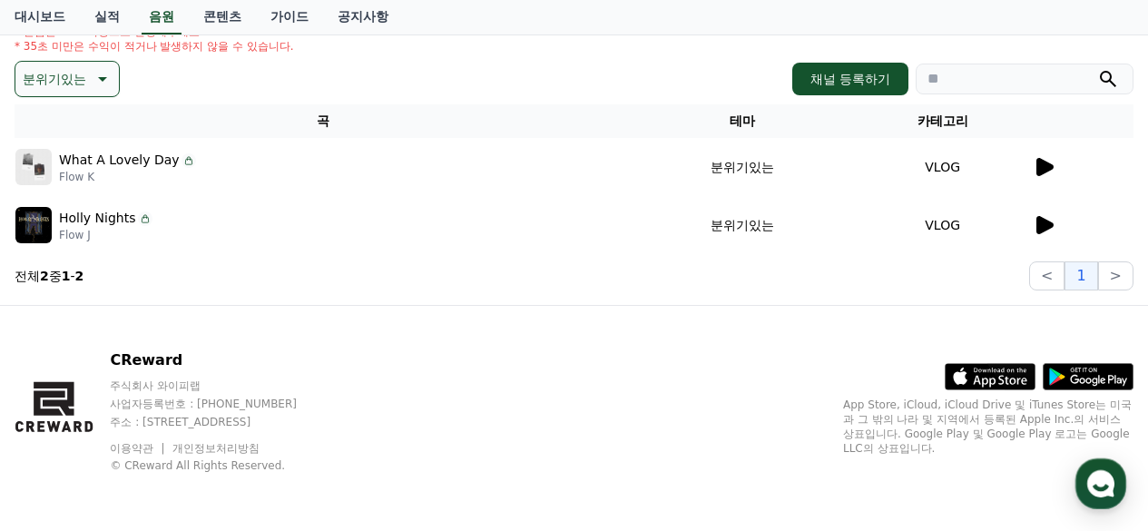
click at [1049, 228] on icon at bounding box center [1044, 225] width 17 height 18
